Goal: Communication & Community: Answer question/provide support

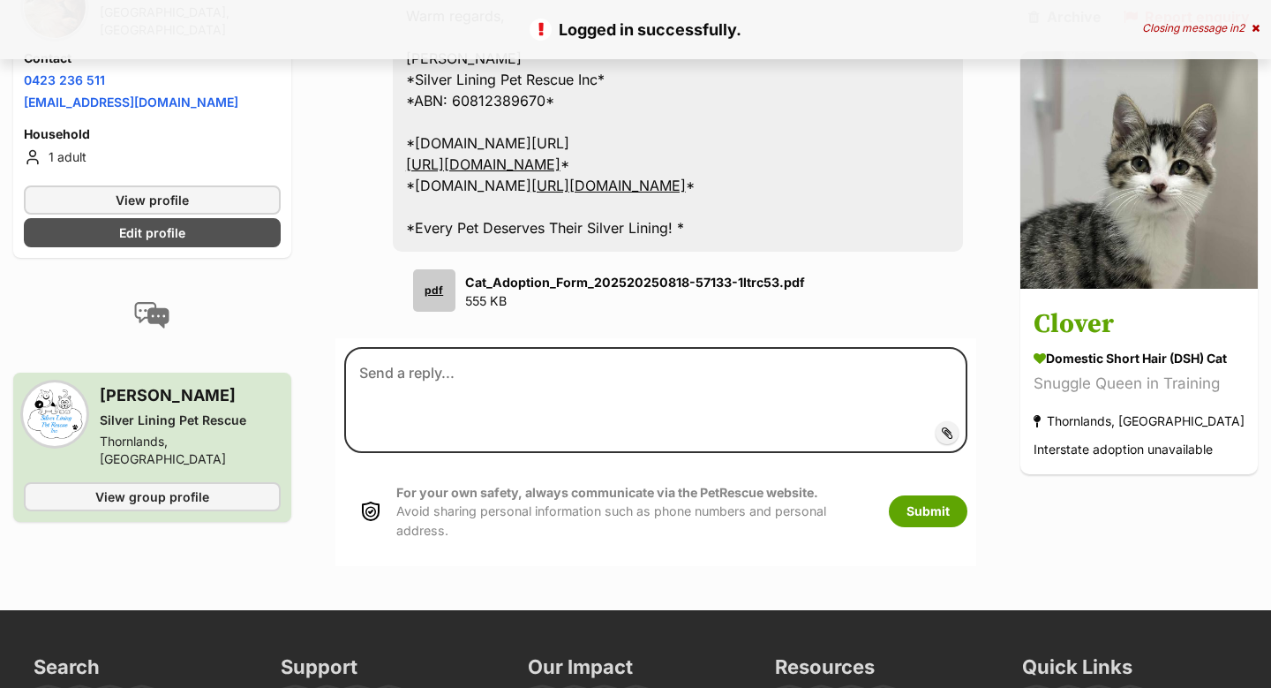
scroll to position [1728, 0]
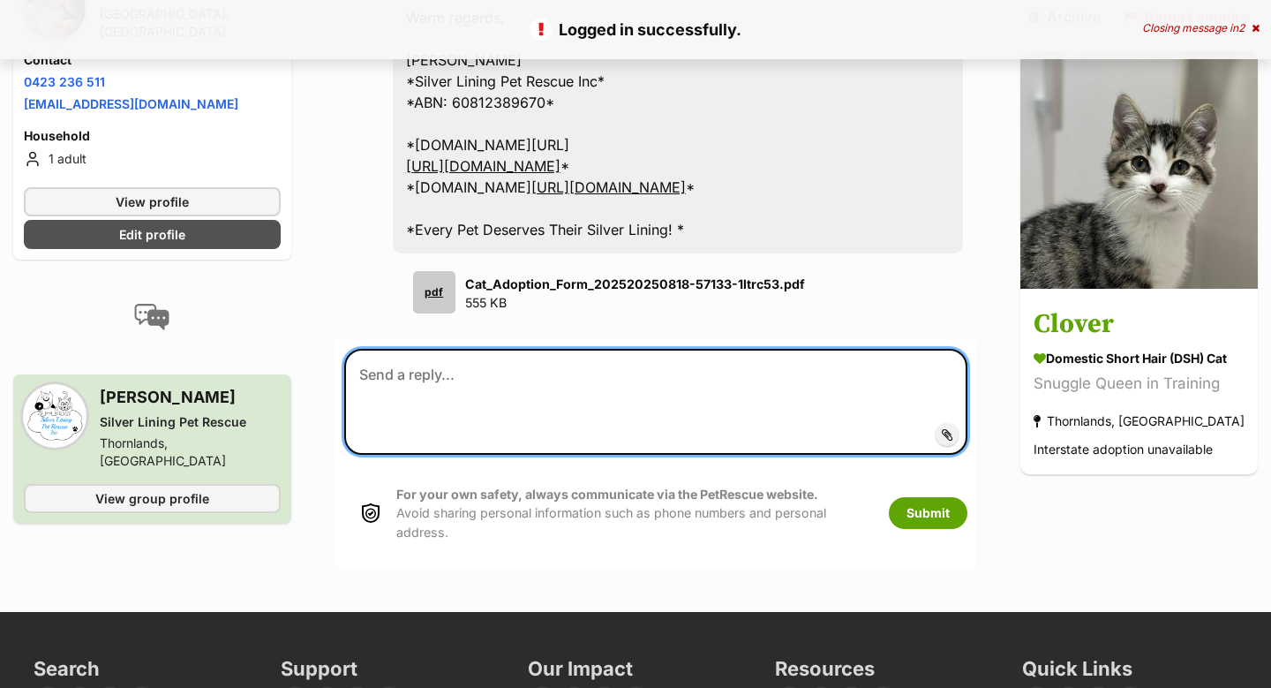
click at [404, 384] on textarea at bounding box center [655, 402] width 623 height 106
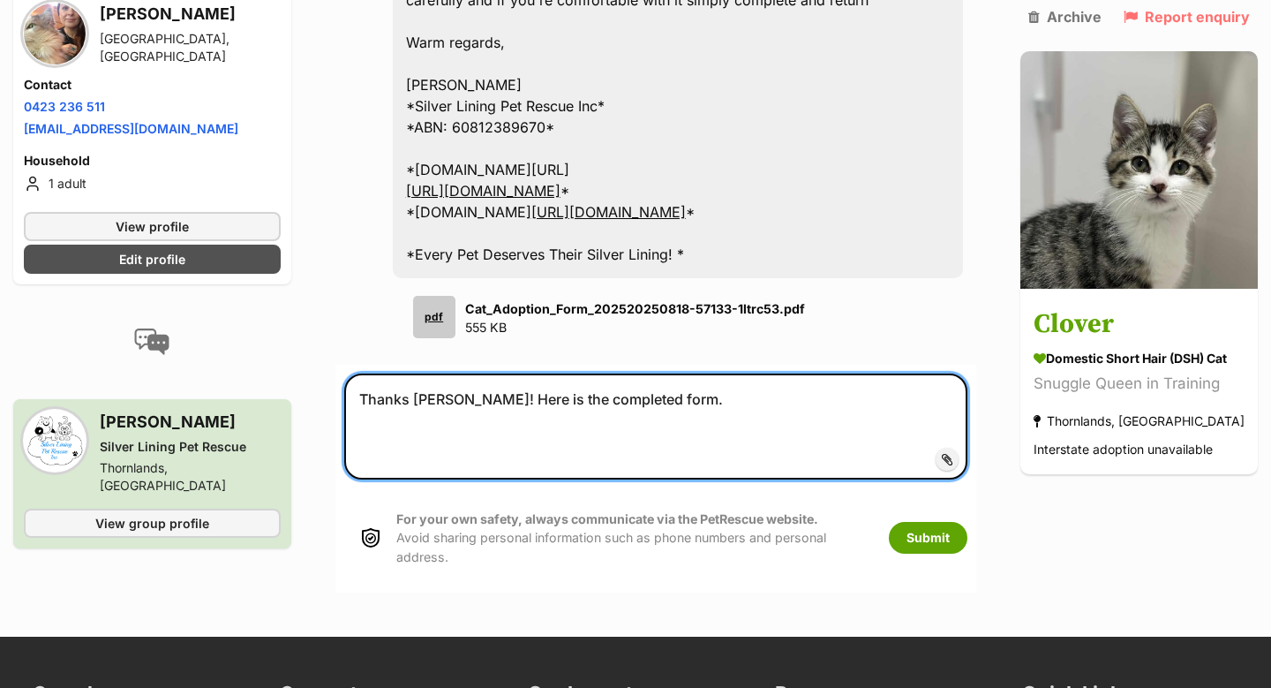
click at [469, 402] on textarea "Thanks Denise! Here is the completed form." at bounding box center [655, 426] width 623 height 106
click at [569, 442] on textarea "Thanks Denise! Here is the completed form." at bounding box center [655, 426] width 623 height 106
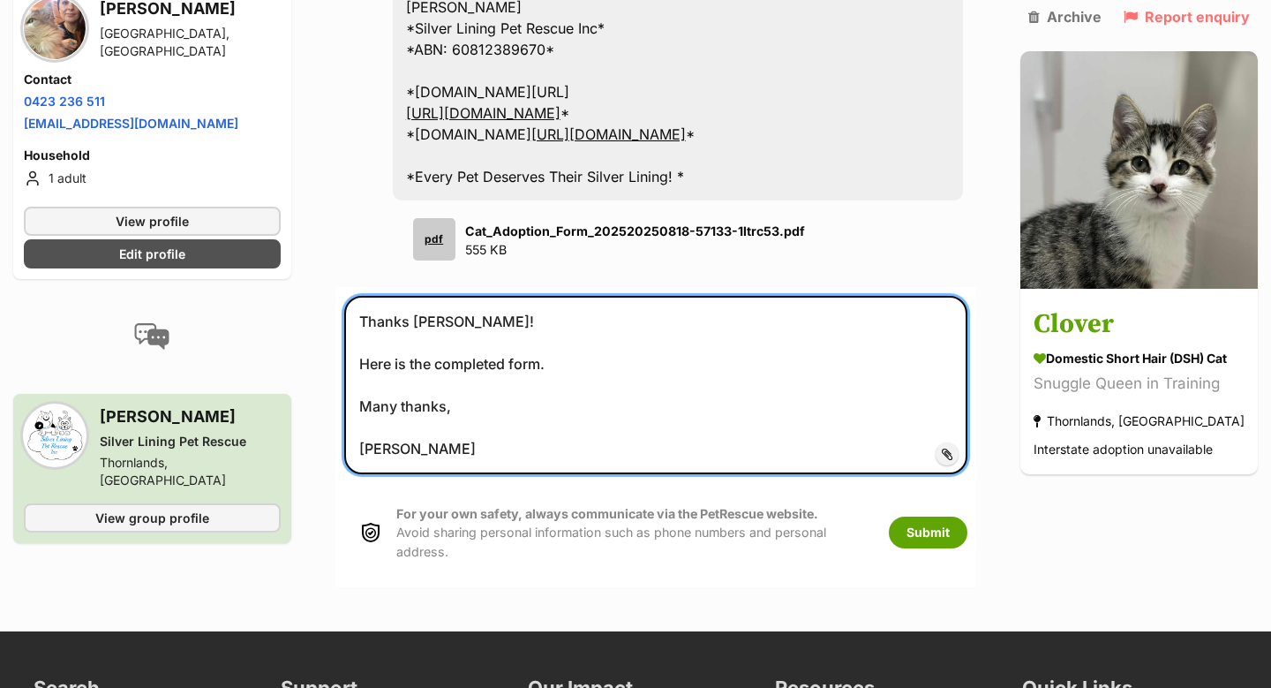
scroll to position [1784, 0]
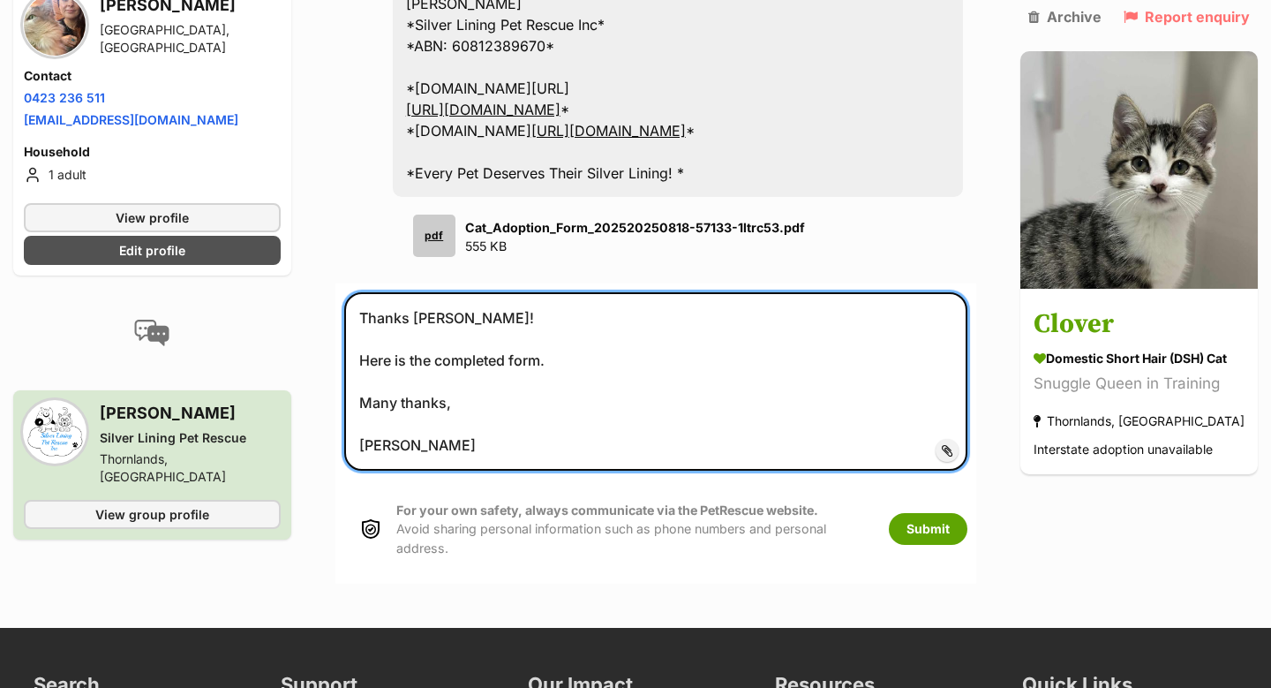
type textarea "Thanks Denise! Here is the completed form. Many thanks, Kerrie-Anne"
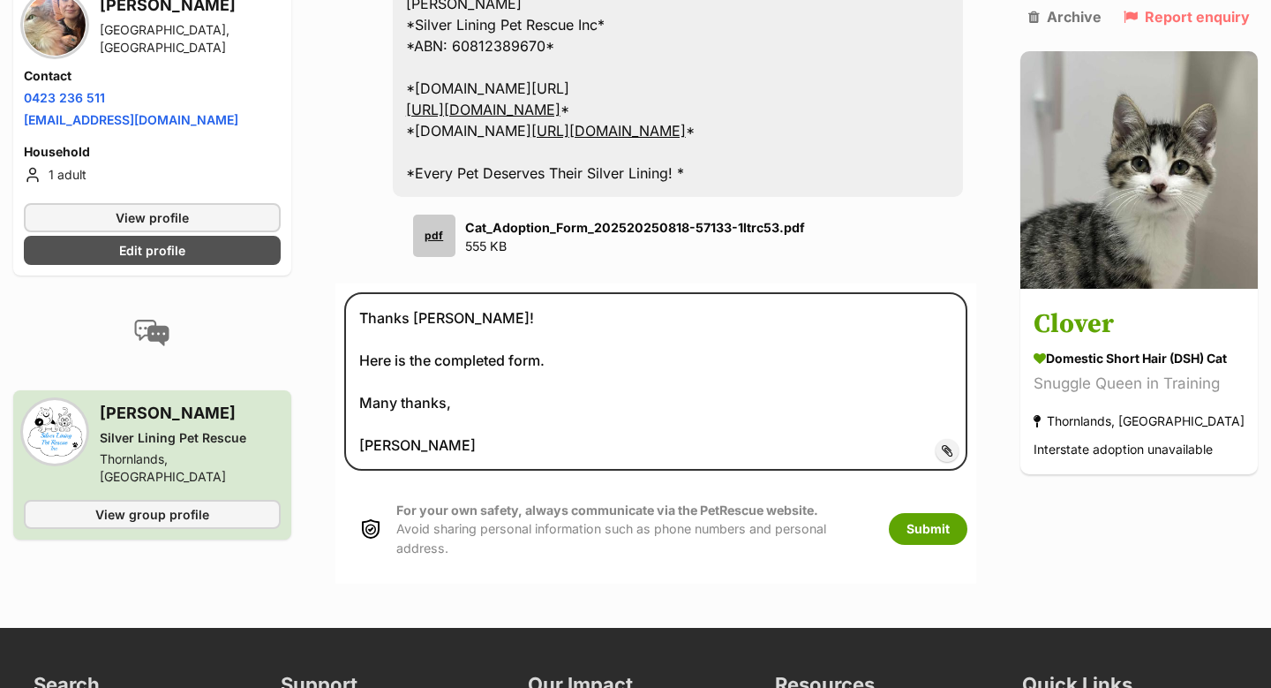
click at [959, 457] on label "Add attachment" at bounding box center [947, 450] width 23 height 23
click at [0, 0] on input "Add attachment" at bounding box center [0, 0] width 0 height 0
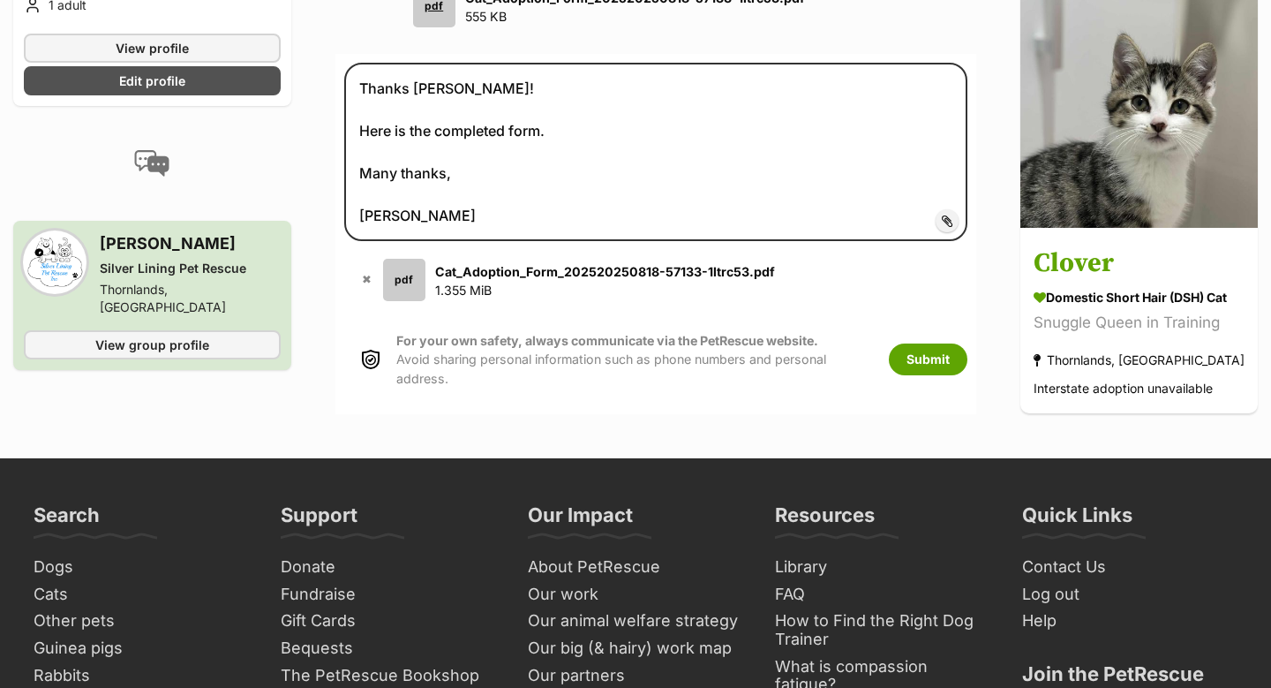
scroll to position [2002, 0]
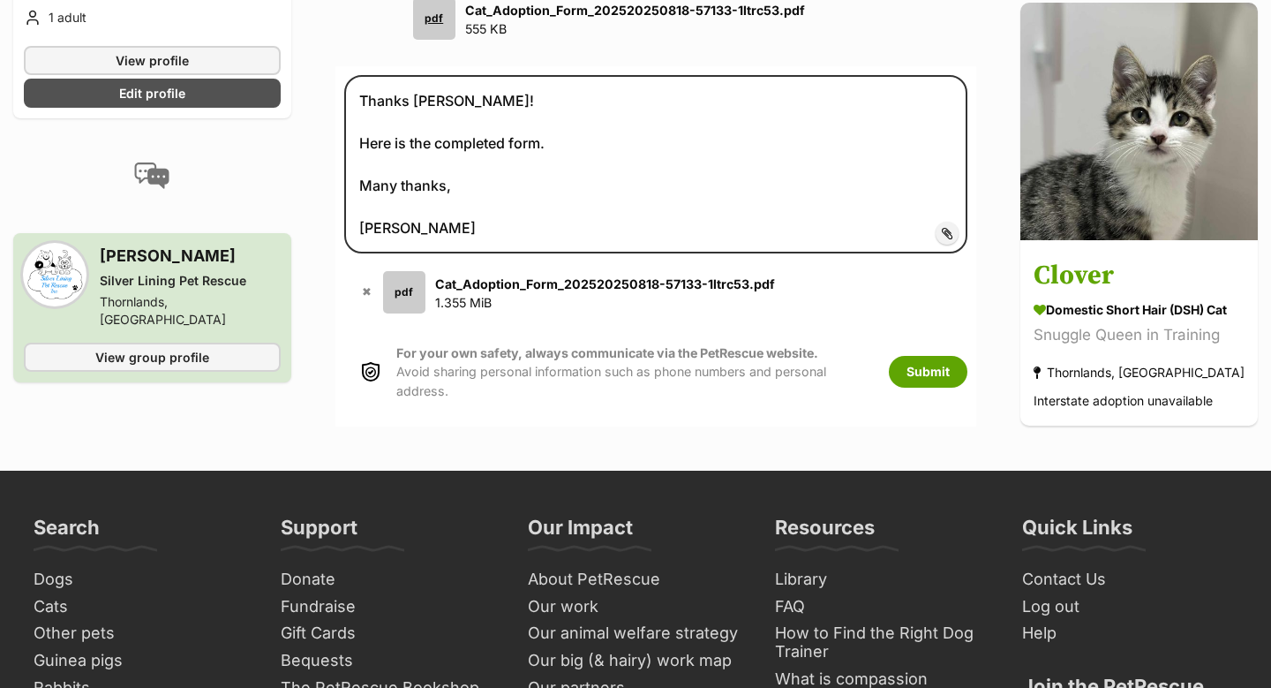
click at [601, 284] on strong "Cat_Adoption_Form_202520250818-57133-1ltrc53.pdf" at bounding box center [605, 283] width 340 height 15
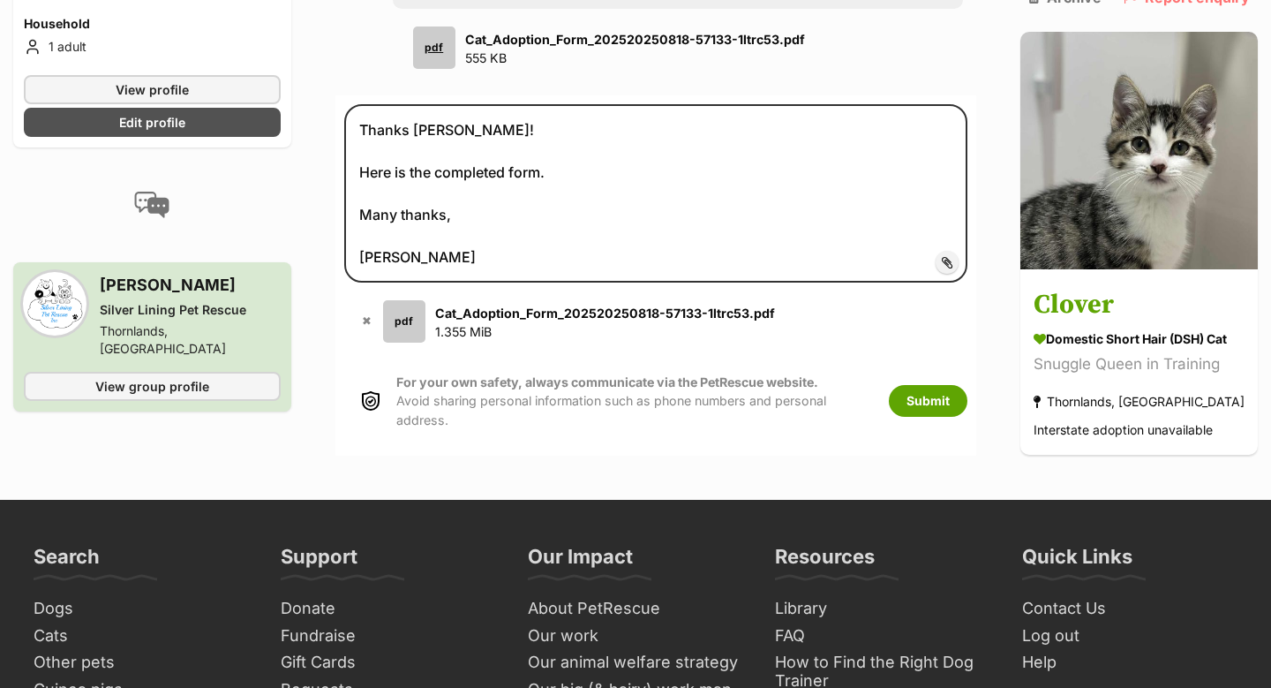
scroll to position [1971, 0]
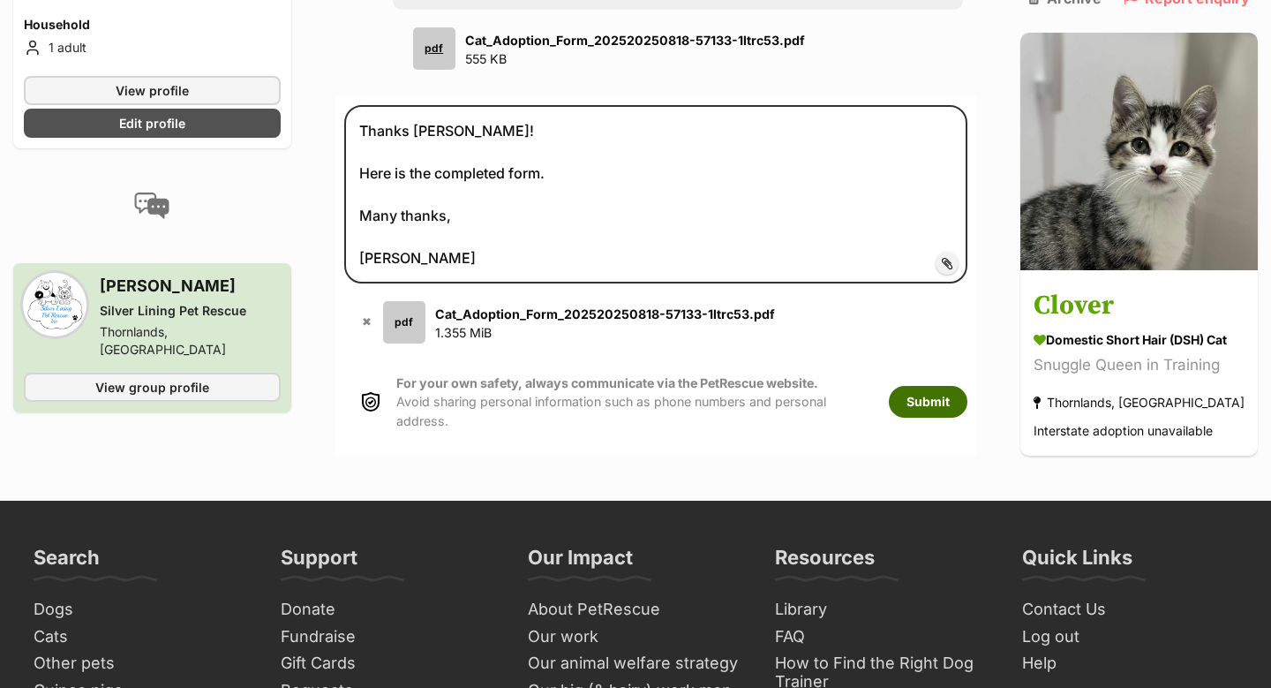
click at [942, 395] on button "Submit" at bounding box center [928, 402] width 79 height 32
